Goal: Navigation & Orientation: Find specific page/section

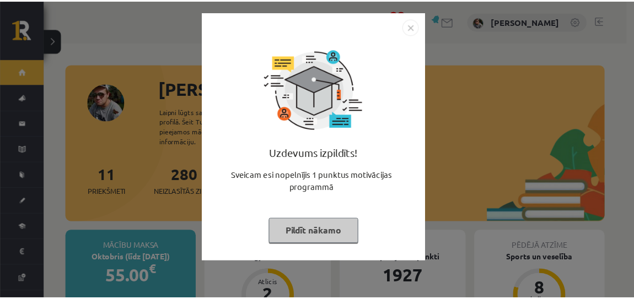
scroll to position [76, 0]
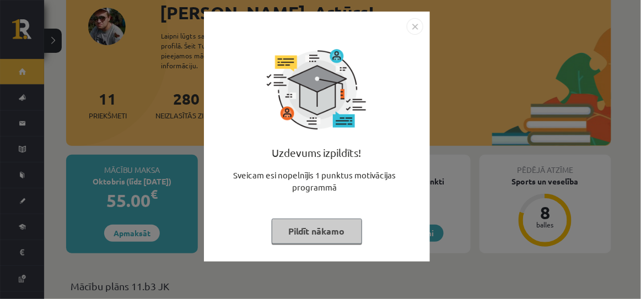
click at [415, 29] on img "Close" at bounding box center [415, 26] width 17 height 17
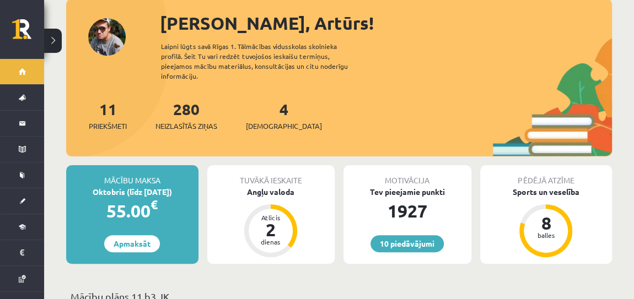
scroll to position [68, 0]
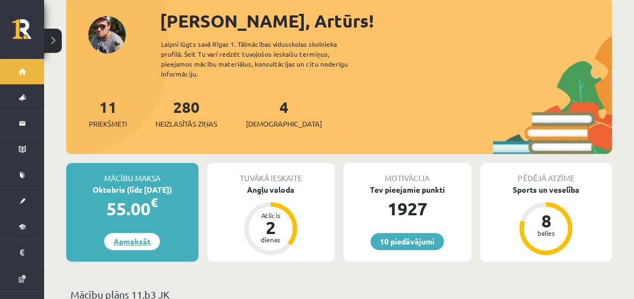
click at [126, 234] on link "Apmaksāt" at bounding box center [132, 241] width 56 height 17
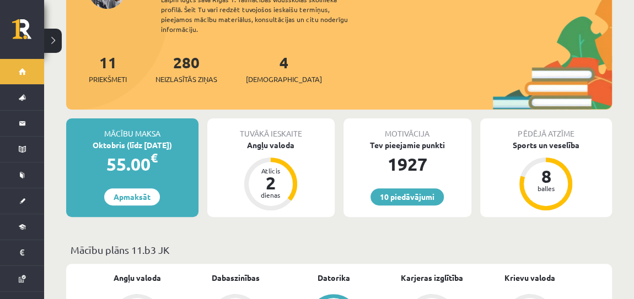
scroll to position [113, 0]
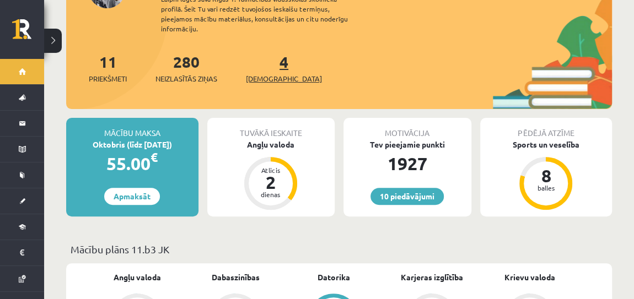
click at [257, 73] on span "[DEMOGRAPHIC_DATA]" at bounding box center [284, 78] width 76 height 11
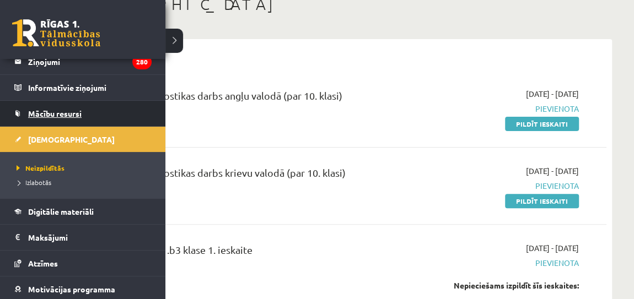
scroll to position [62, 0]
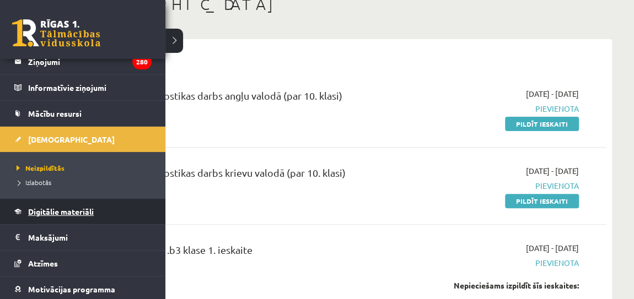
click at [68, 207] on span "Digitālie materiāli" at bounding box center [61, 212] width 66 height 10
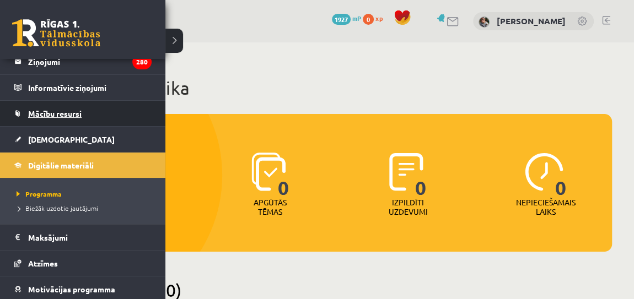
click at [68, 111] on span "Mācību resursi" at bounding box center [54, 114] width 53 height 10
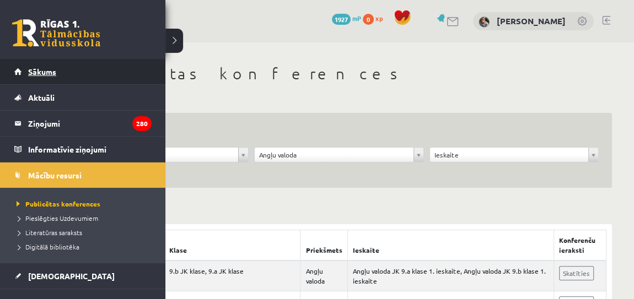
click at [25, 71] on link "Sākums" at bounding box center [82, 71] width 137 height 25
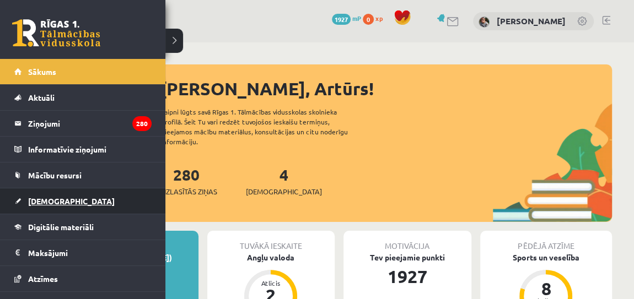
click at [47, 197] on span "[DEMOGRAPHIC_DATA]" at bounding box center [71, 201] width 86 height 10
